Goal: Task Accomplishment & Management: Manage account settings

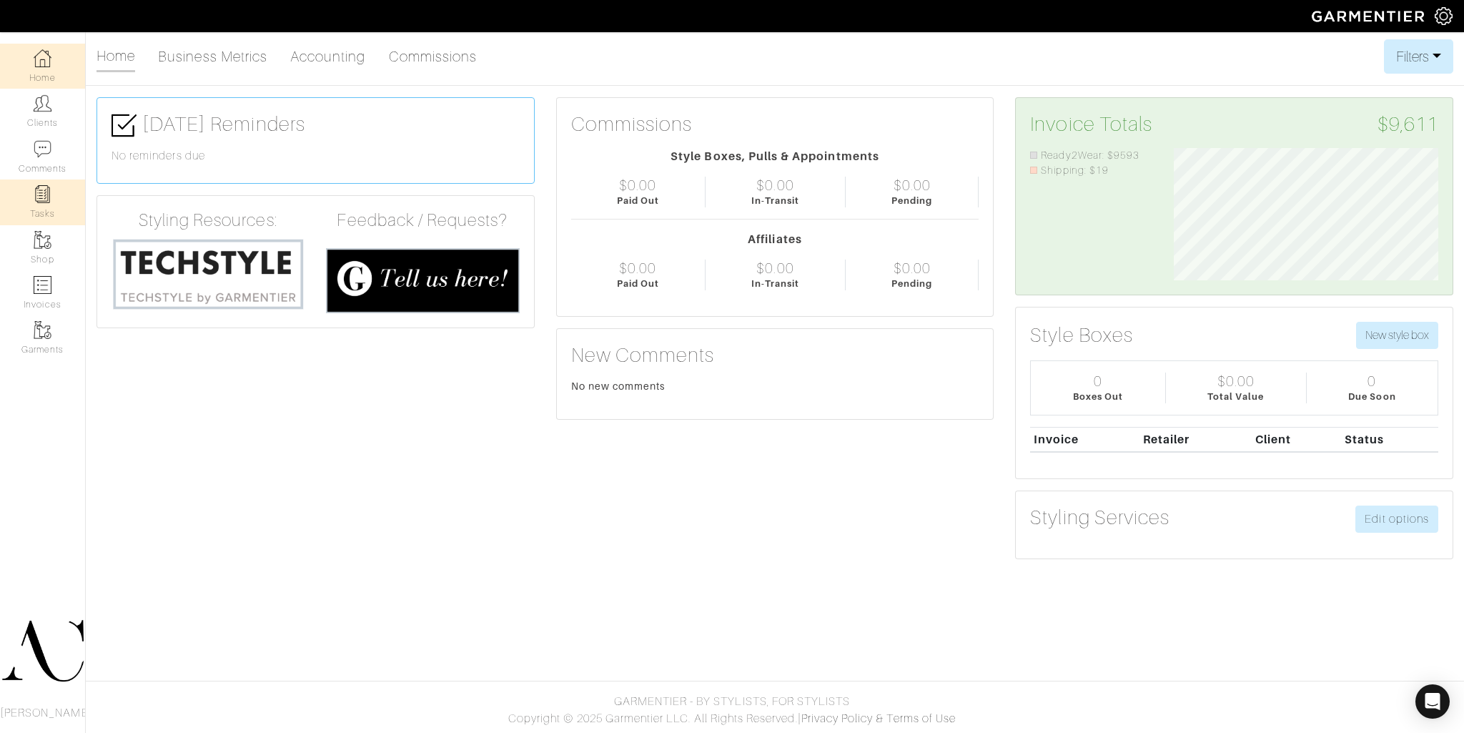
scroll to position [132, 286]
click at [49, 295] on link "Invoices" at bounding box center [42, 292] width 85 height 45
select select
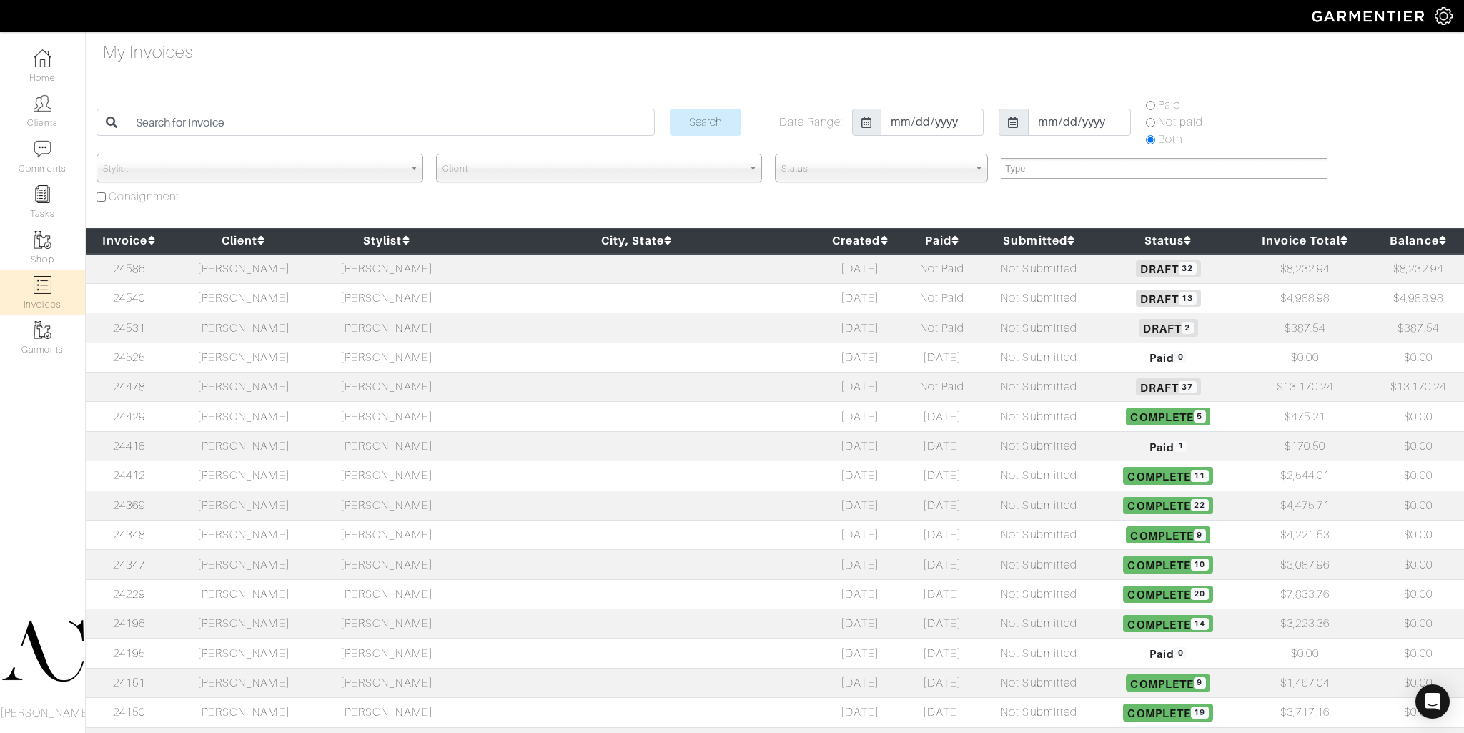
click at [272, 272] on td "[PERSON_NAME]" at bounding box center [243, 269] width 143 height 30
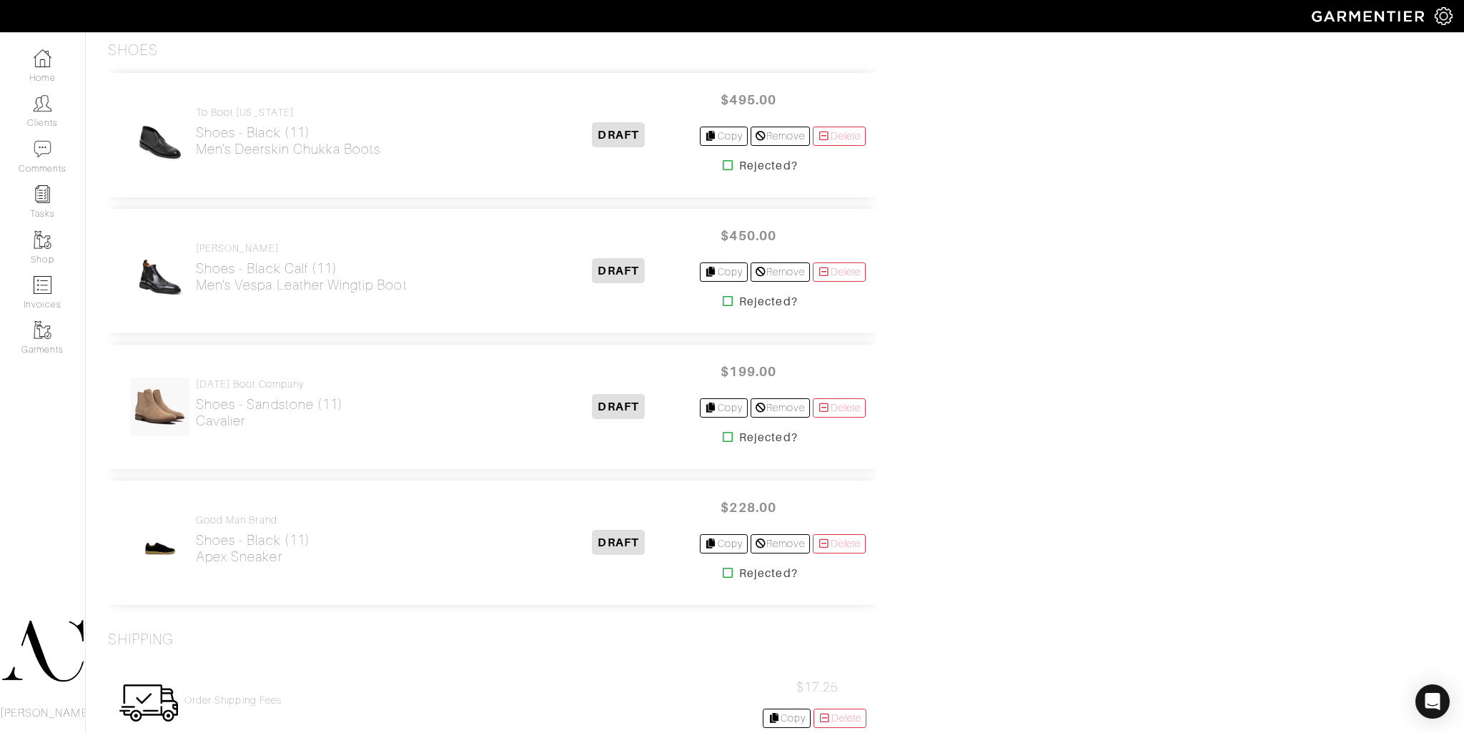
scroll to position [4070, 0]
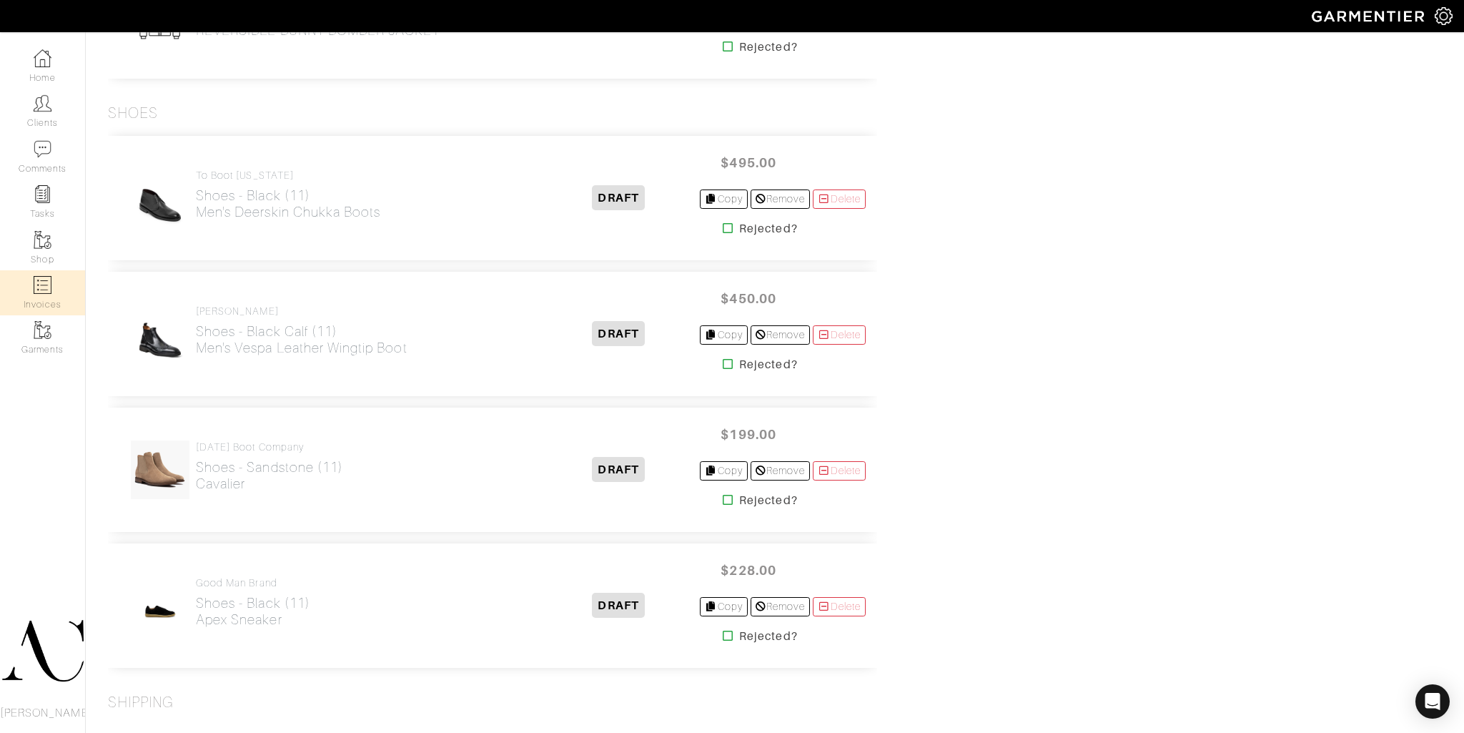
click at [30, 291] on link "Invoices" at bounding box center [42, 292] width 85 height 45
select select
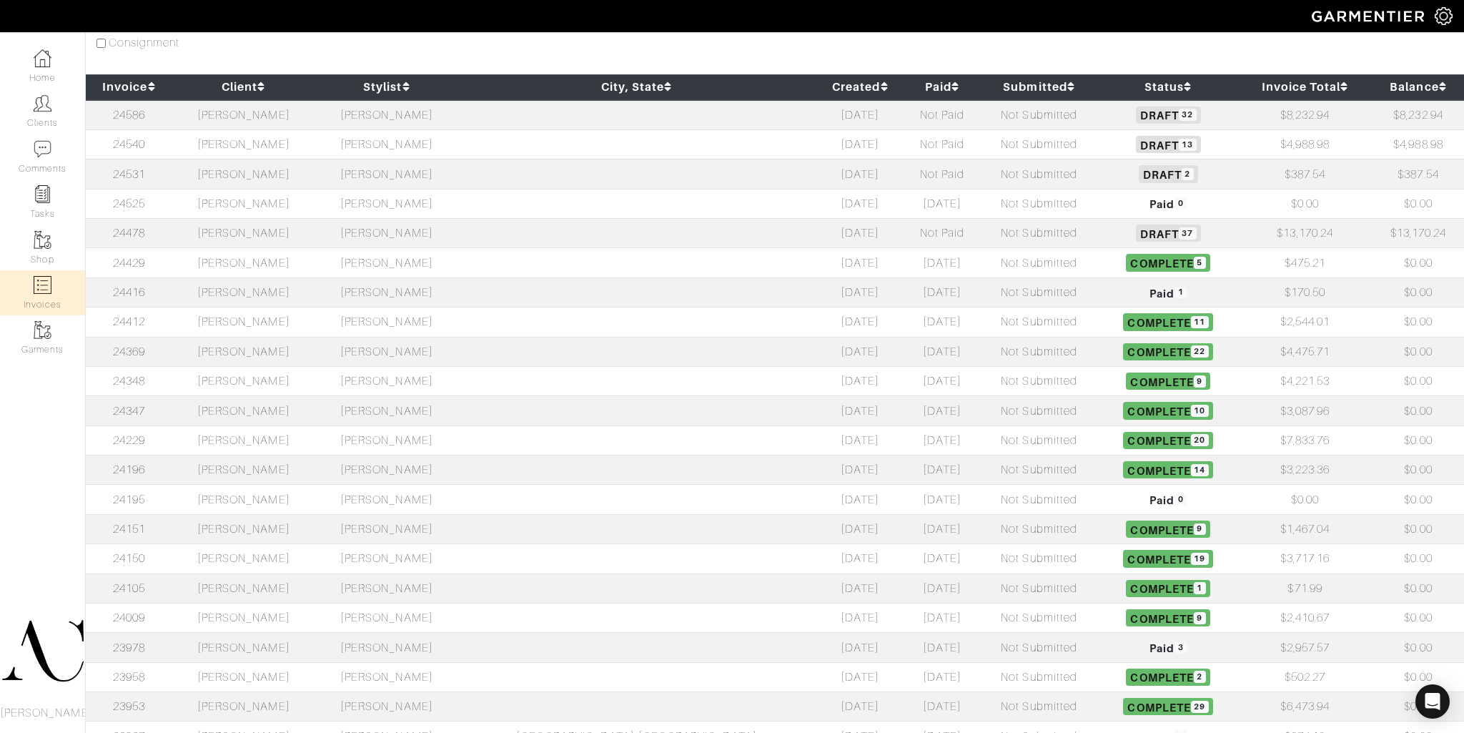
scroll to position [155, 0]
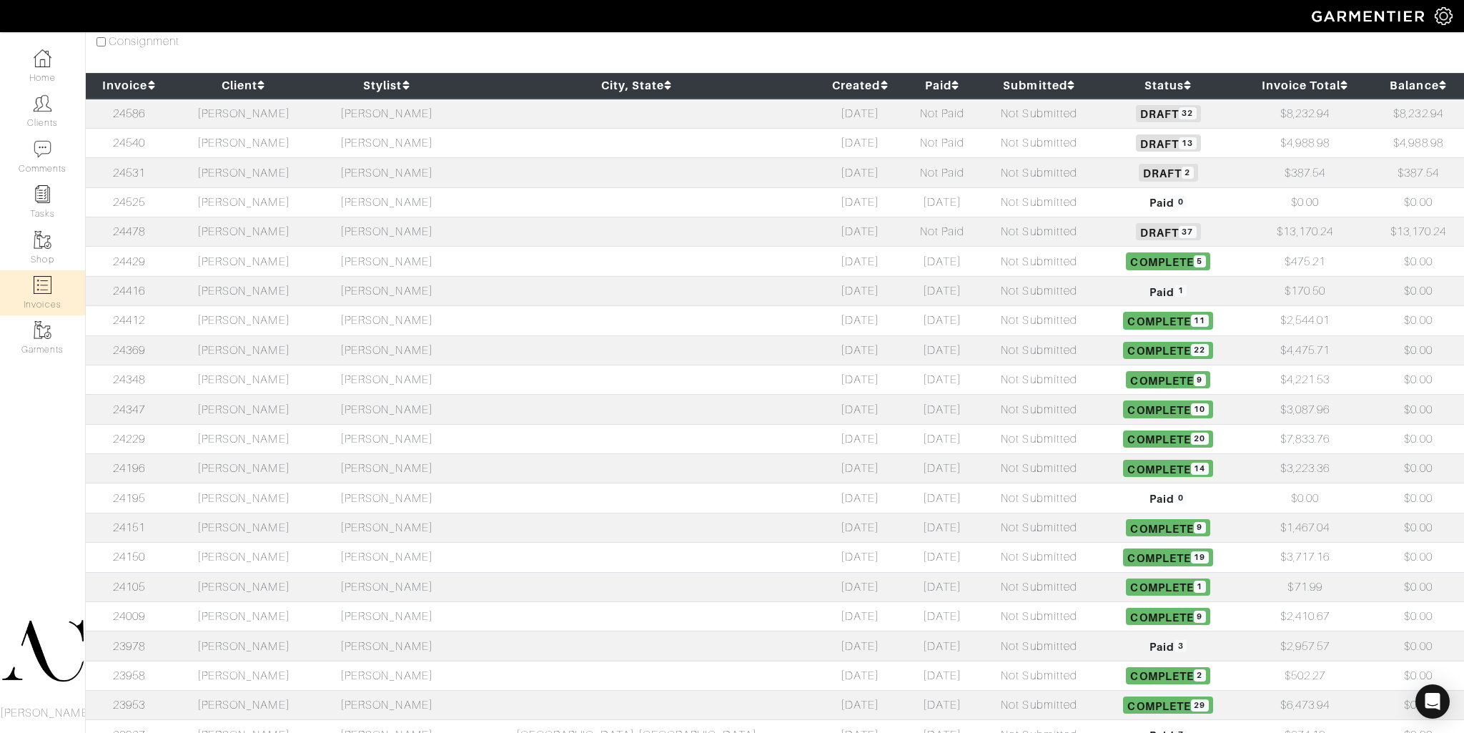
click at [906, 141] on td "Not Paid" at bounding box center [943, 142] width 74 height 29
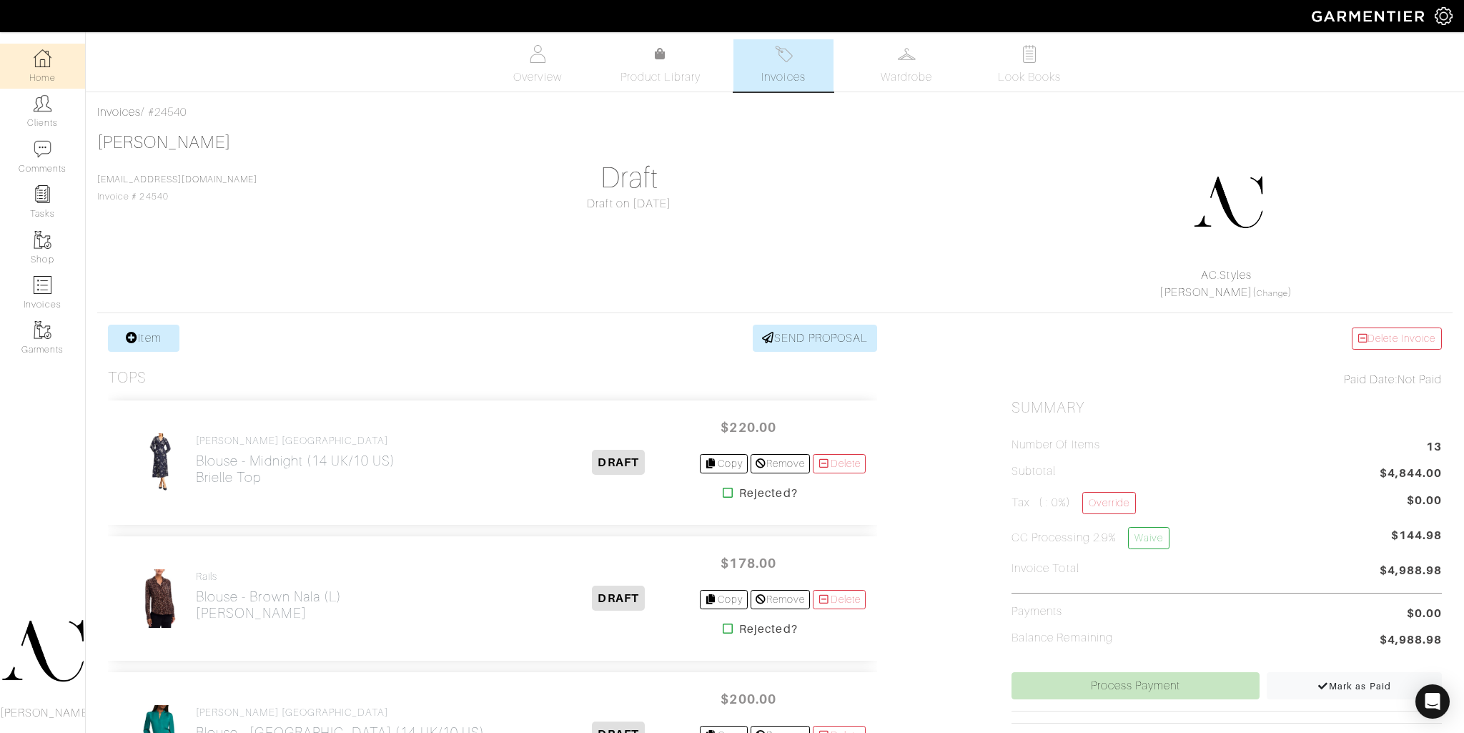
click at [20, 55] on link "Home" at bounding box center [42, 66] width 85 height 45
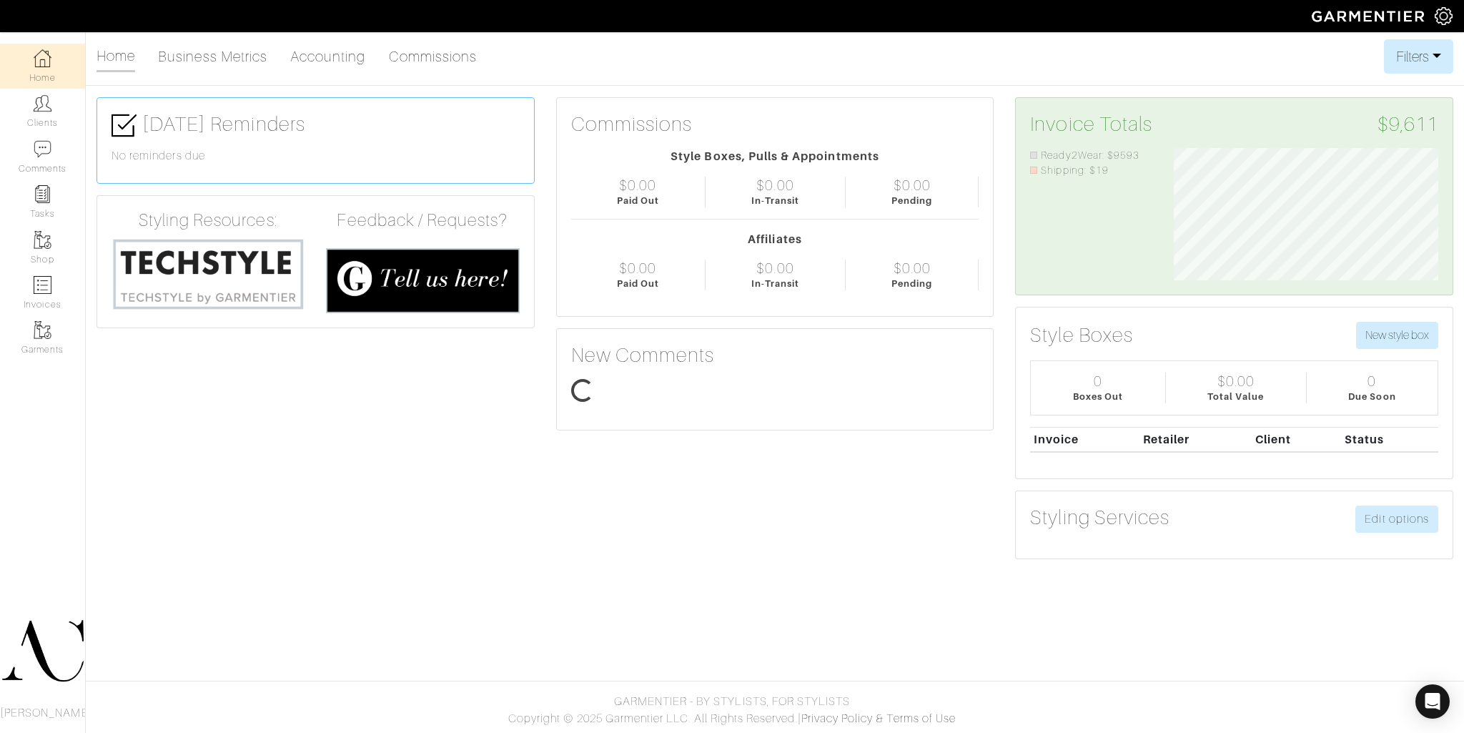
scroll to position [132, 286]
click at [51, 278] on link "Invoices" at bounding box center [42, 292] width 85 height 45
select select
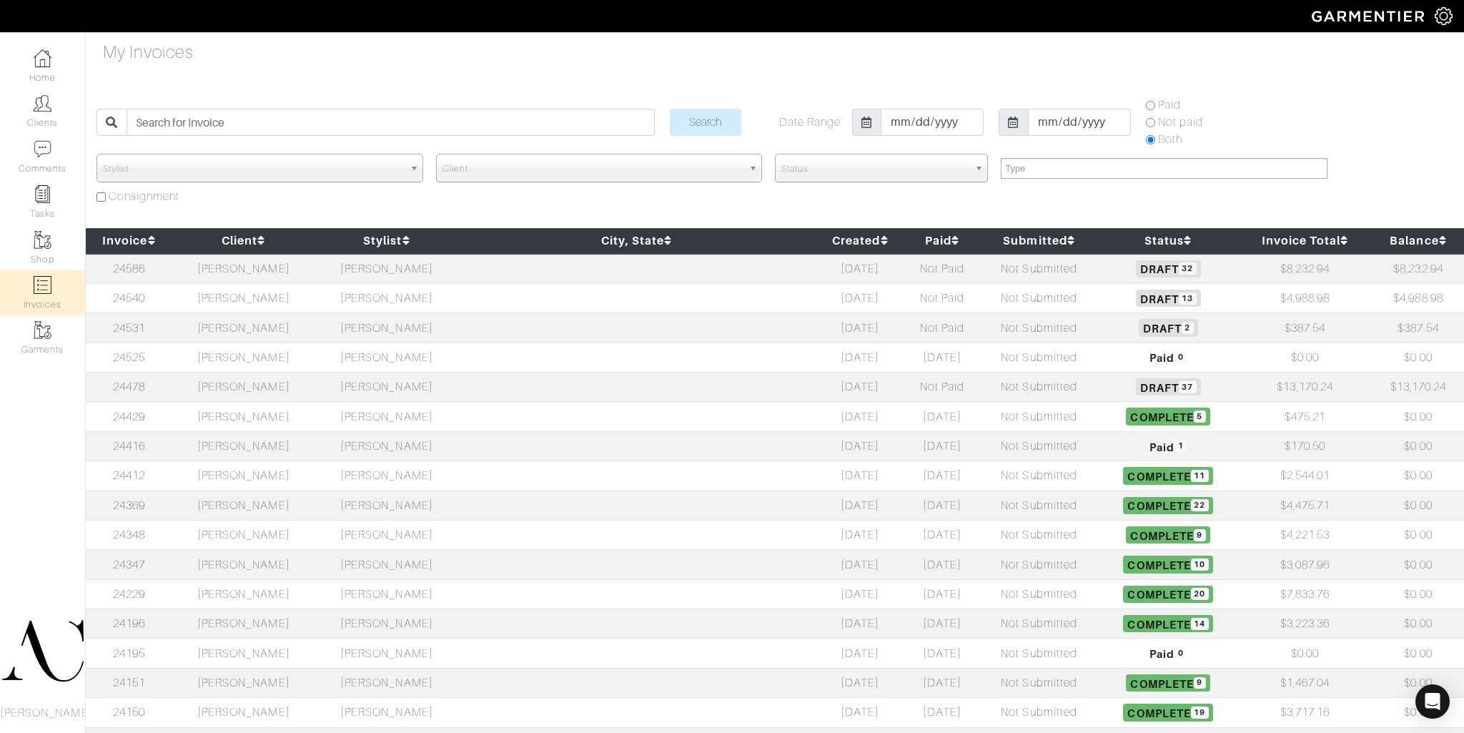
click at [253, 328] on td "[PERSON_NAME]" at bounding box center [243, 327] width 143 height 29
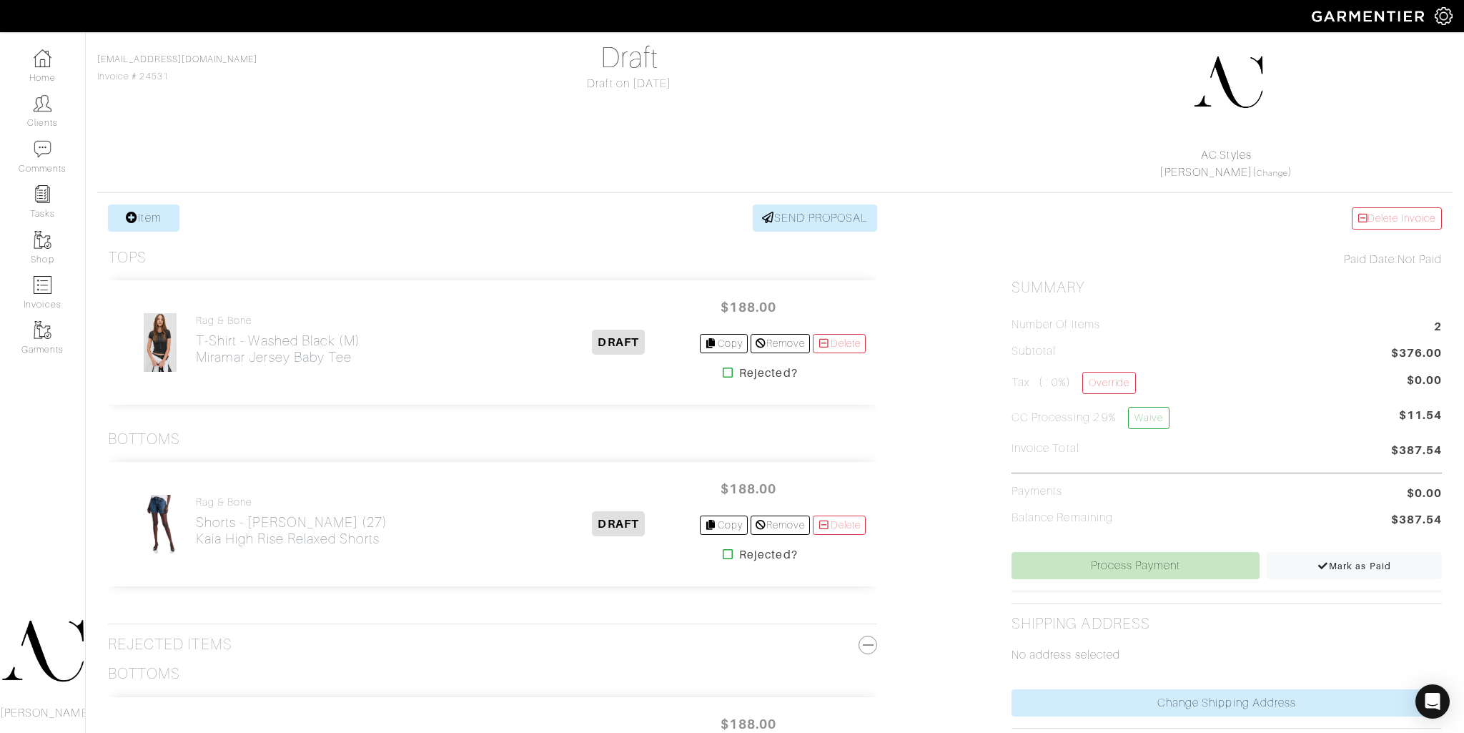
scroll to position [48, 0]
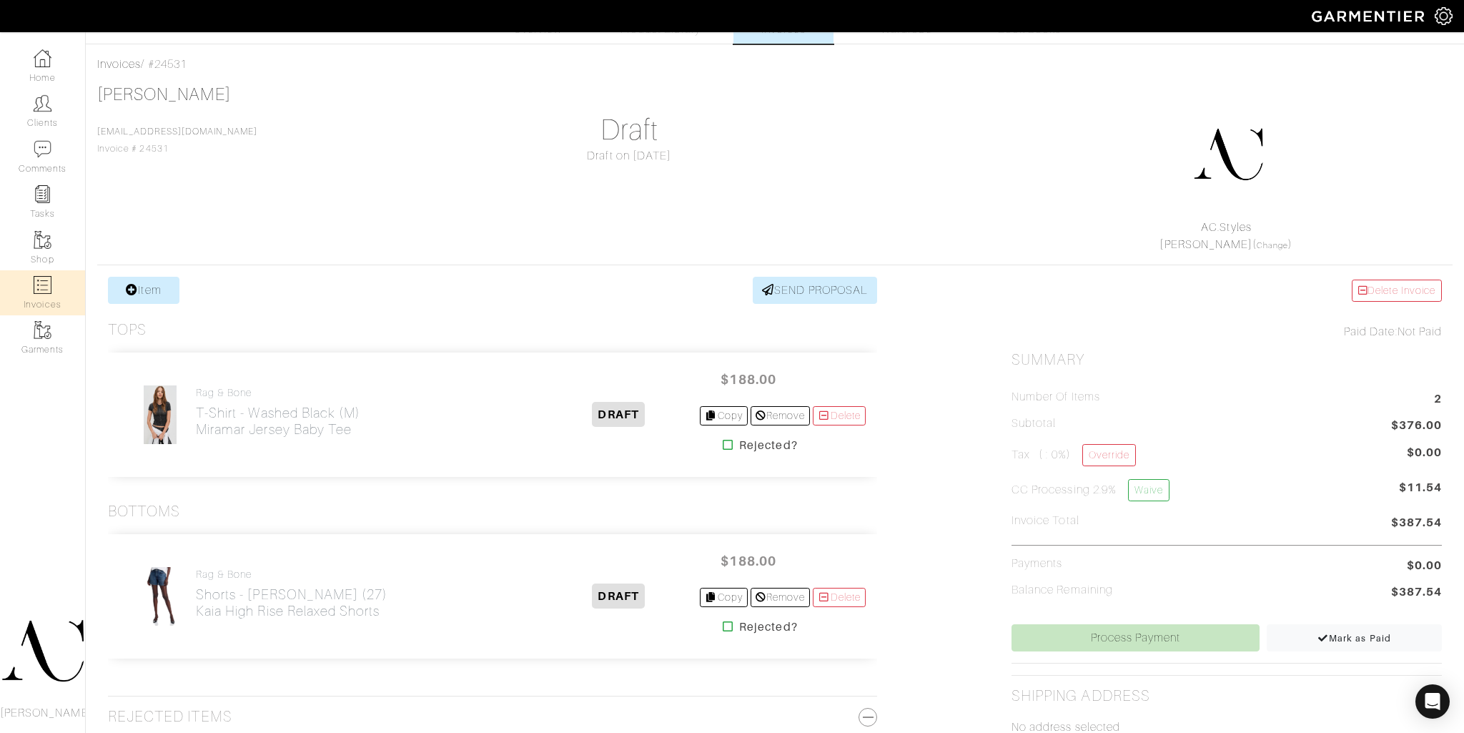
click at [47, 304] on link "Invoices" at bounding box center [42, 292] width 85 height 45
select select
